Goal: Navigation & Orientation: Find specific page/section

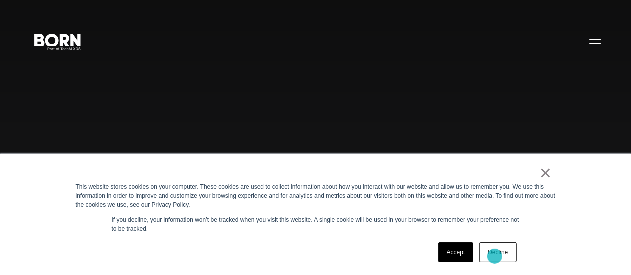
click at [494, 256] on link "Decline" at bounding box center [497, 252] width 37 height 20
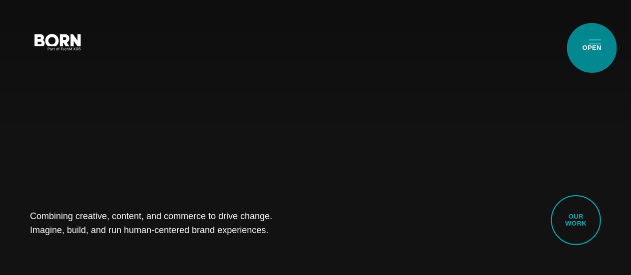
click at [587, 48] on button "Primary Menu" at bounding box center [595, 41] width 24 height 21
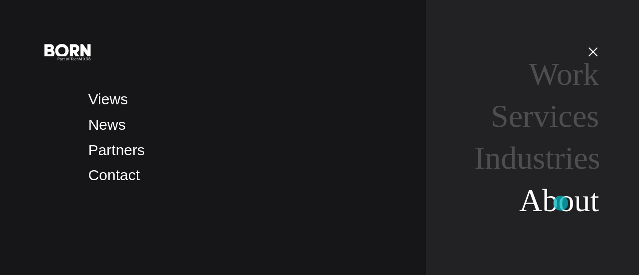
click at [561, 203] on link "About" at bounding box center [559, 200] width 80 height 35
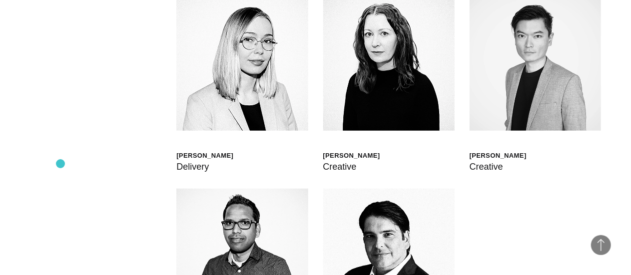
scroll to position [2268, 0]
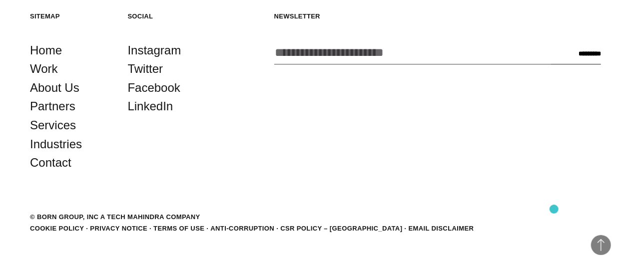
scroll to position [3420, 0]
click at [63, 97] on link "About Us" at bounding box center [54, 87] width 49 height 19
